Goal: Task Accomplishment & Management: Manage account settings

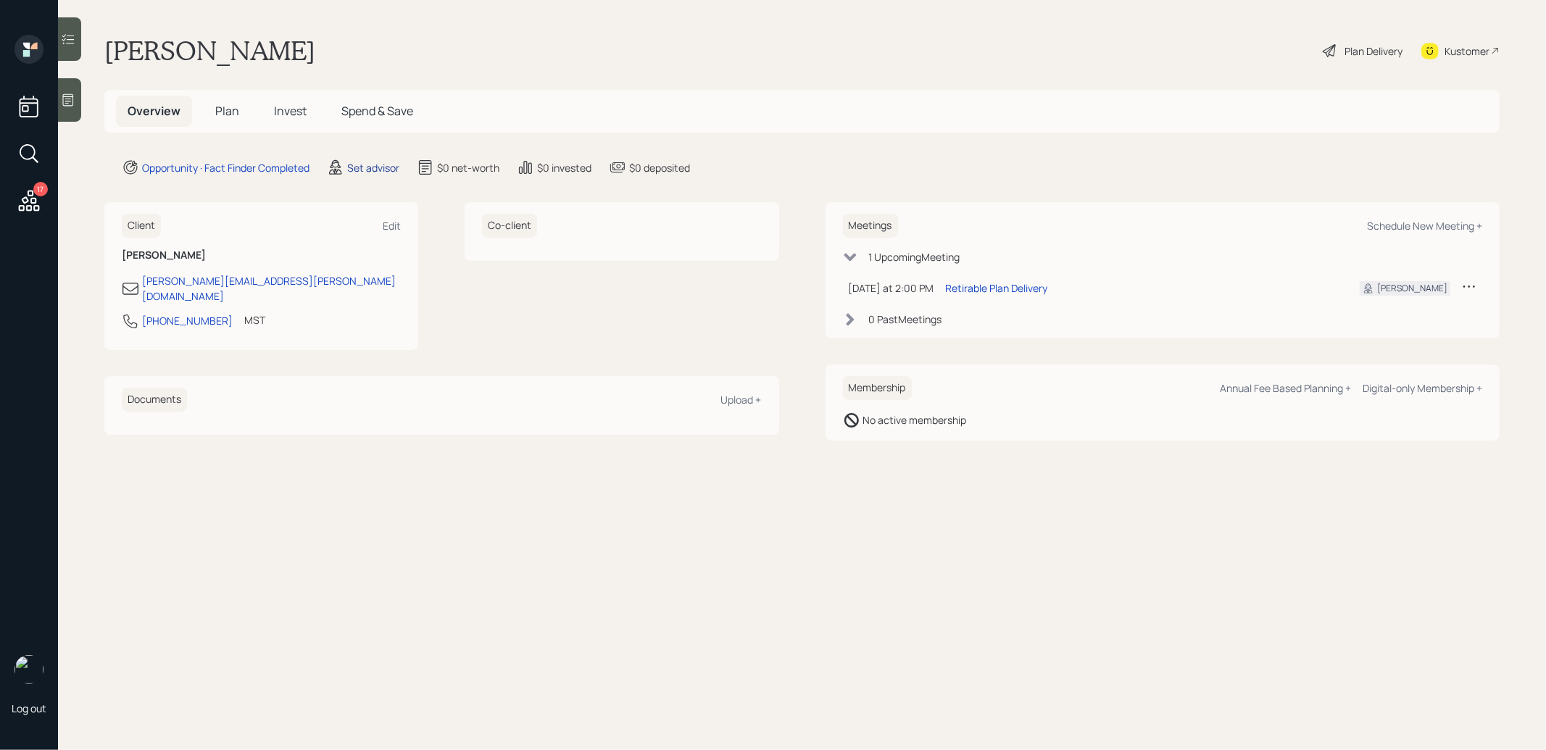
click at [374, 165] on div "Set advisor" at bounding box center [373, 167] width 52 height 15
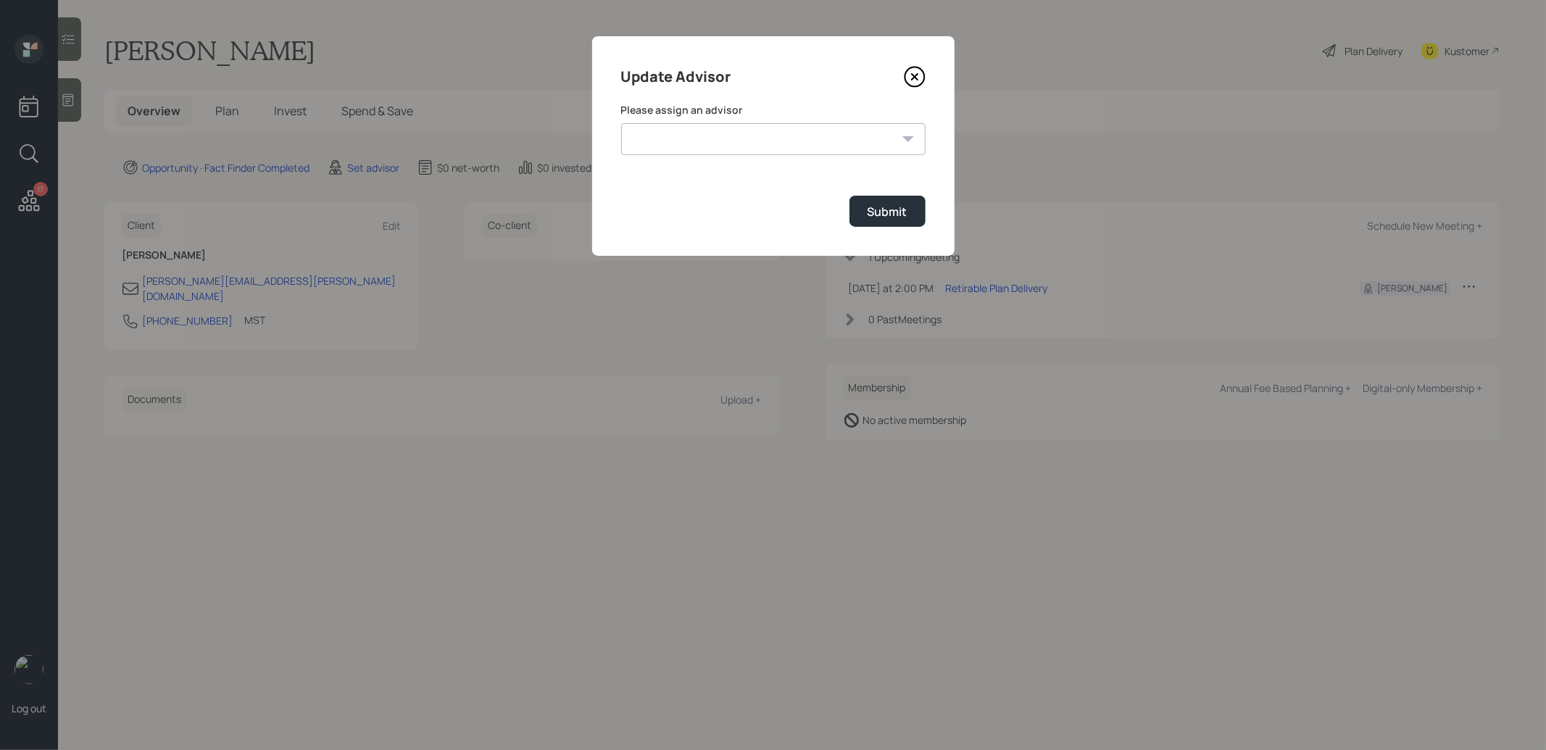
click at [706, 136] on select "[PERSON_NAME] [PERSON_NAME] [PERSON_NAME] End [PERSON_NAME] [PERSON_NAME] [PERS…" at bounding box center [773, 139] width 304 height 32
select select "8b79112e-3cfb-44f9-89e7-15267fe946c1"
click at [621, 123] on select "[PERSON_NAME] [PERSON_NAME] [PERSON_NAME] End [PERSON_NAME] [PERSON_NAME] [PERS…" at bounding box center [773, 139] width 304 height 32
click at [892, 208] on div "Submit" at bounding box center [888, 212] width 40 height 16
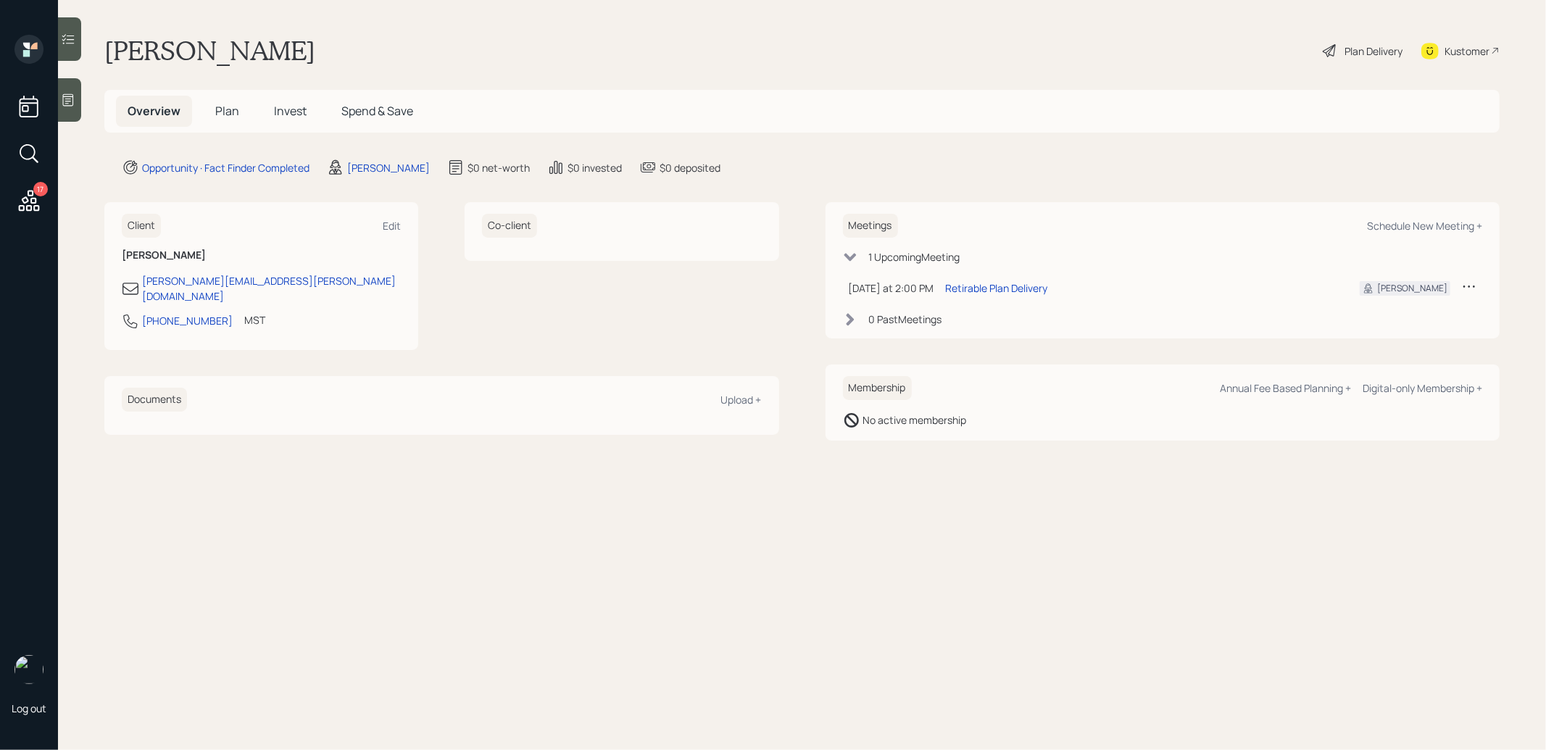
click at [72, 101] on icon at bounding box center [68, 100] width 14 height 14
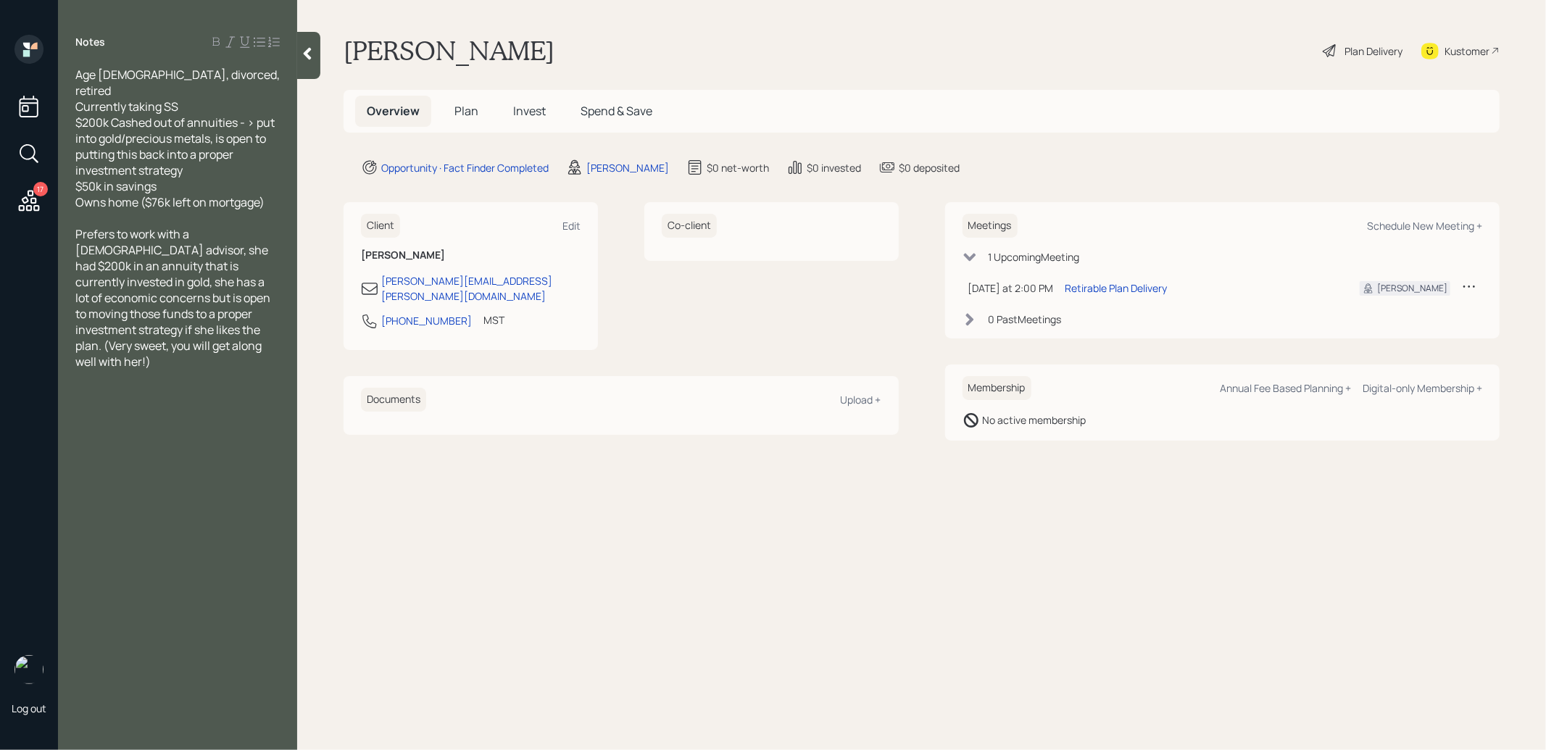
click at [468, 109] on span "Plan" at bounding box center [467, 111] width 24 height 16
